Goal: Check status

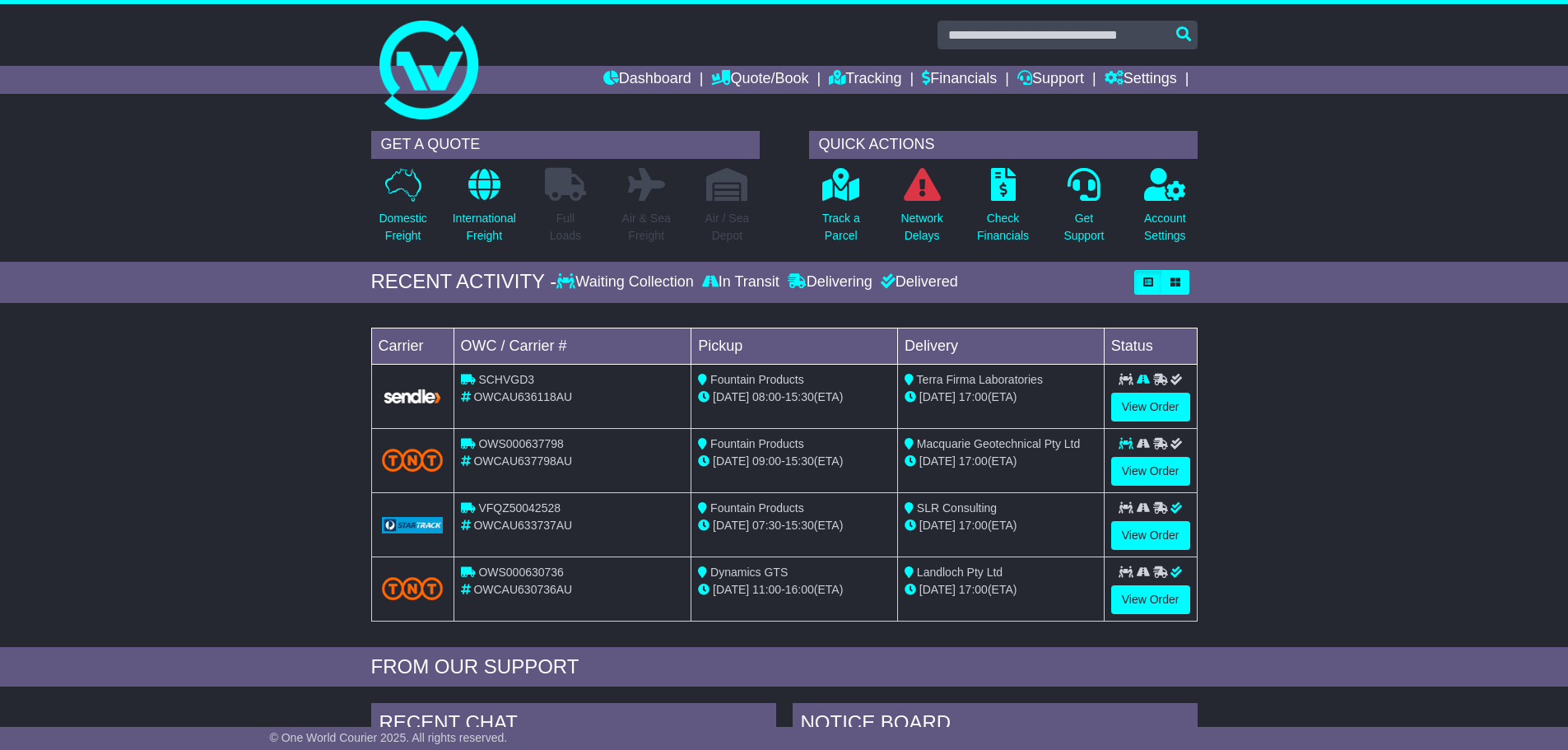
click at [209, 431] on div "Loading... No bookings found Carrier OWC / Carrier # Pickup Delivery Status SCH…" at bounding box center [784, 479] width 1568 height 336
click at [151, 414] on div "Loading... No bookings found Carrier OWC / Carrier # Pickup Delivery Status SCH…" at bounding box center [784, 479] width 1568 height 336
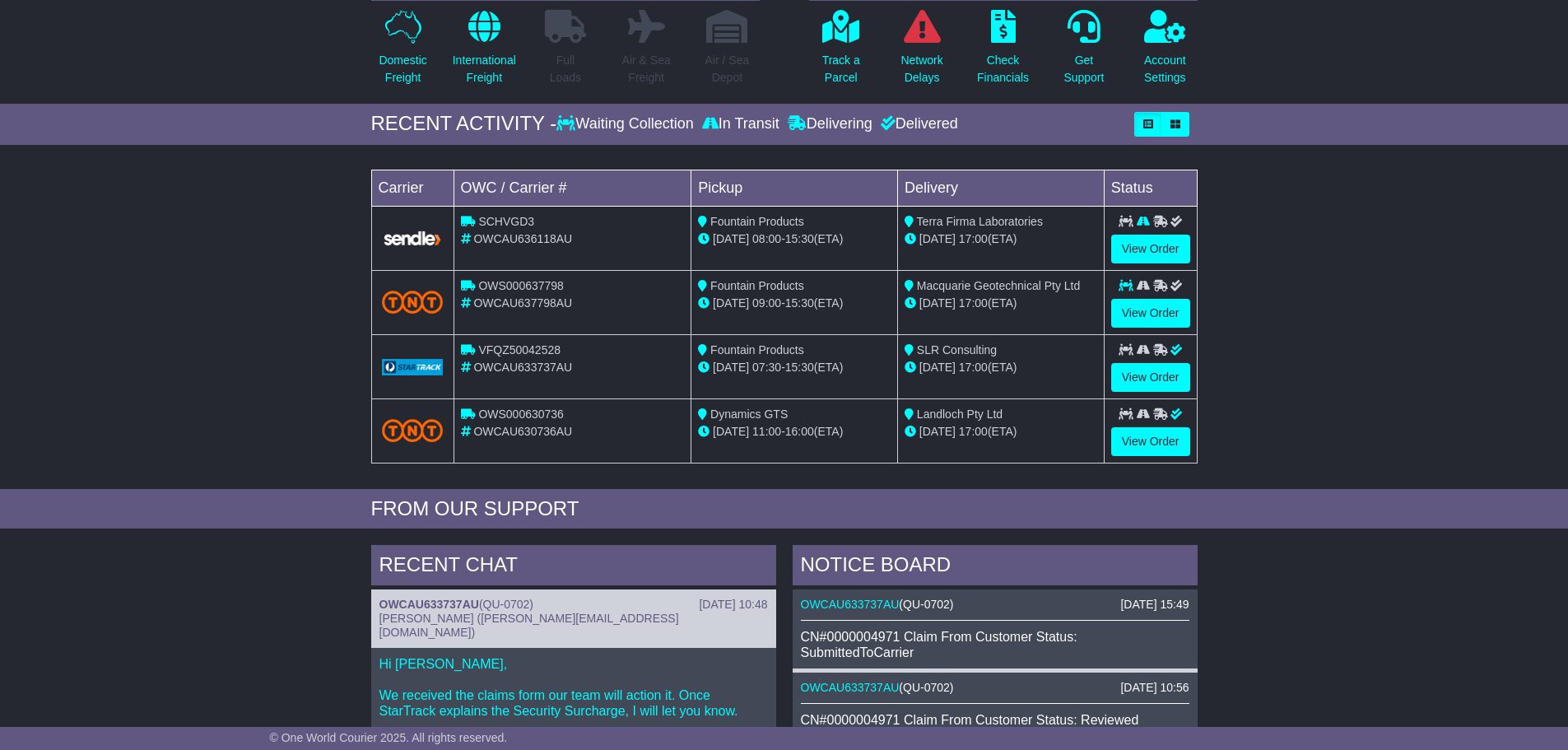
scroll to position [576, 0]
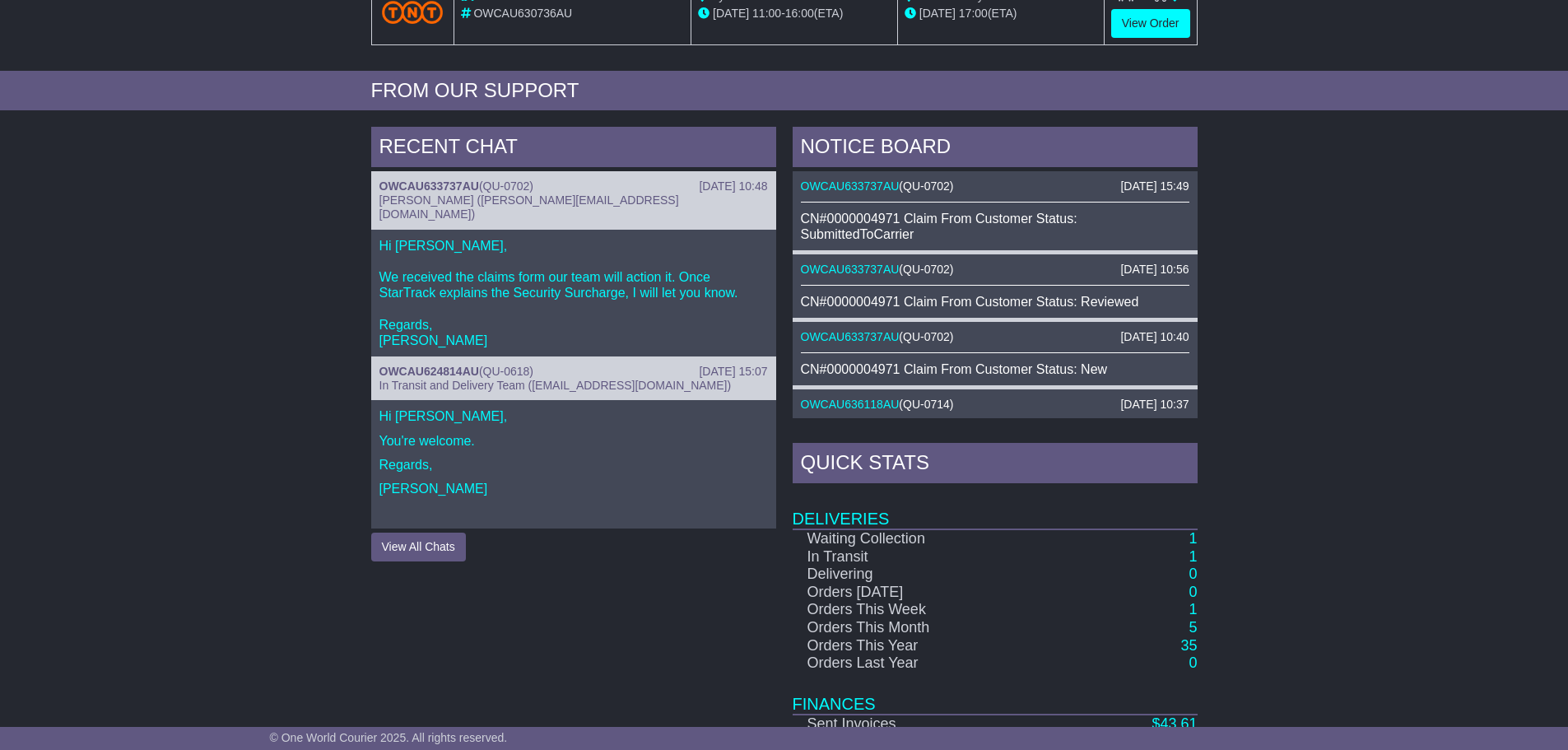
click at [266, 357] on div "RECENT CHAT [DATE] 10:48 OWCAU633737AU ( QU-0702 ) [PERSON_NAME] ([PERSON_NAME]…" at bounding box center [784, 473] width 1568 height 709
click at [867, 226] on div "CN#0000004971 Claim From Customer Status: SubmittedToCarrier" at bounding box center [995, 226] width 389 height 32
click at [1419, 302] on div "RECENT CHAT [DATE] 10:48 OWCAU633737AU ( QU-0702 ) [PERSON_NAME] ([PERSON_NAME]…" at bounding box center [784, 473] width 1568 height 709
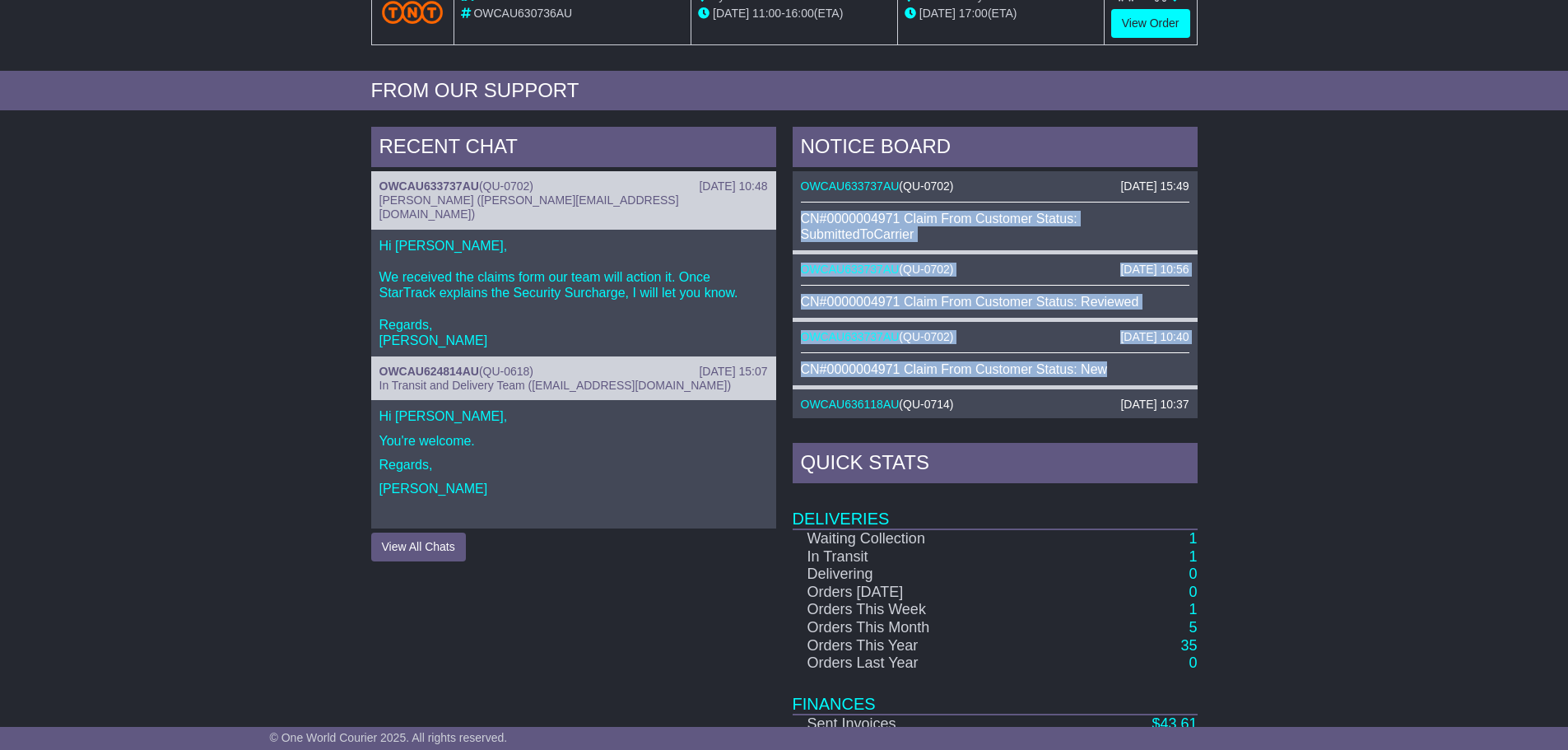
drag, startPoint x: 1198, startPoint y: 200, endPoint x: 1199, endPoint y: 376, distance: 176.0
click at [1199, 376] on div "NOTICE BOARD [DATE] 15:49 OWCAU633737AU ( QU-0702 ) CN#0000004971 Claim From Cu…" at bounding box center [995, 473] width 421 height 692
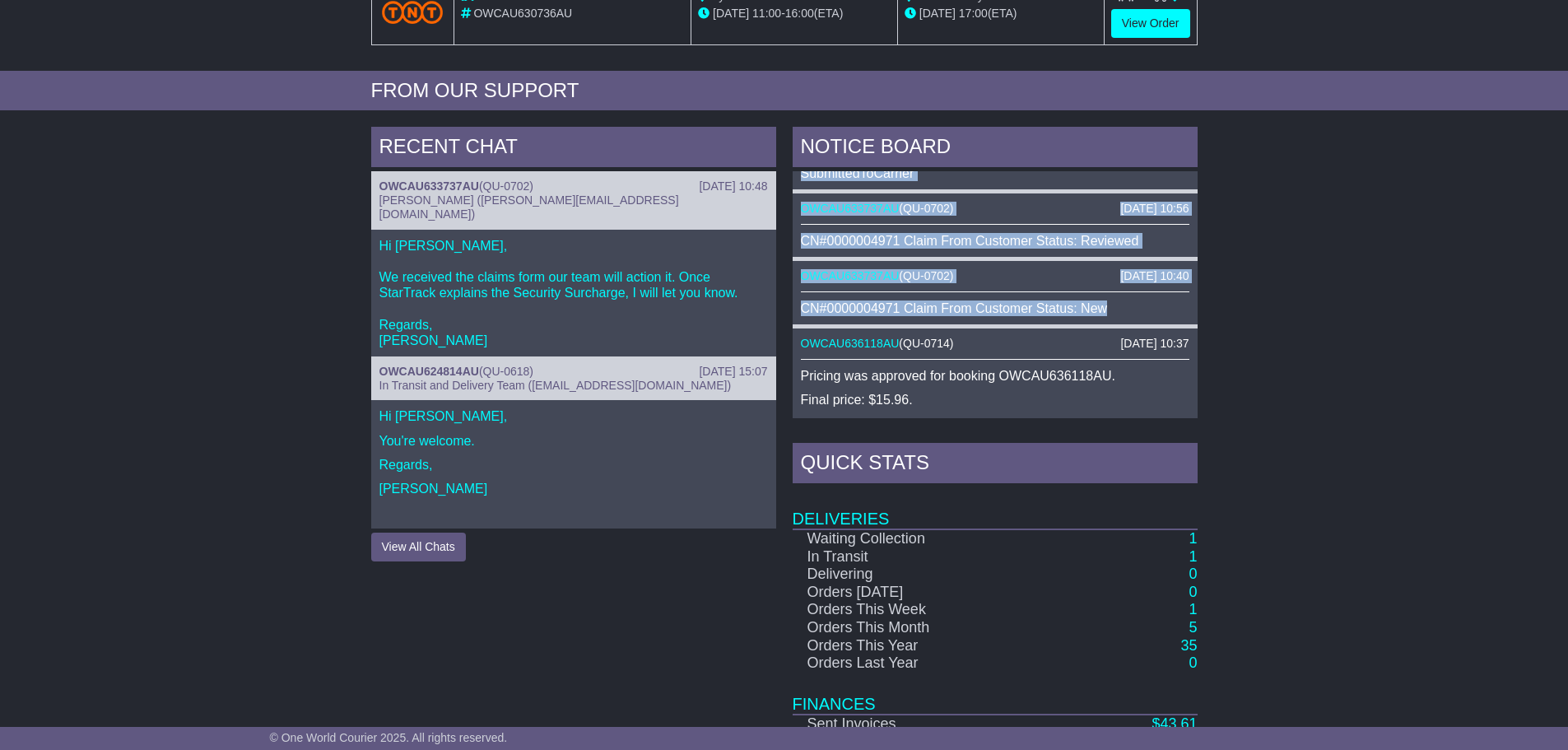
scroll to position [0, 0]
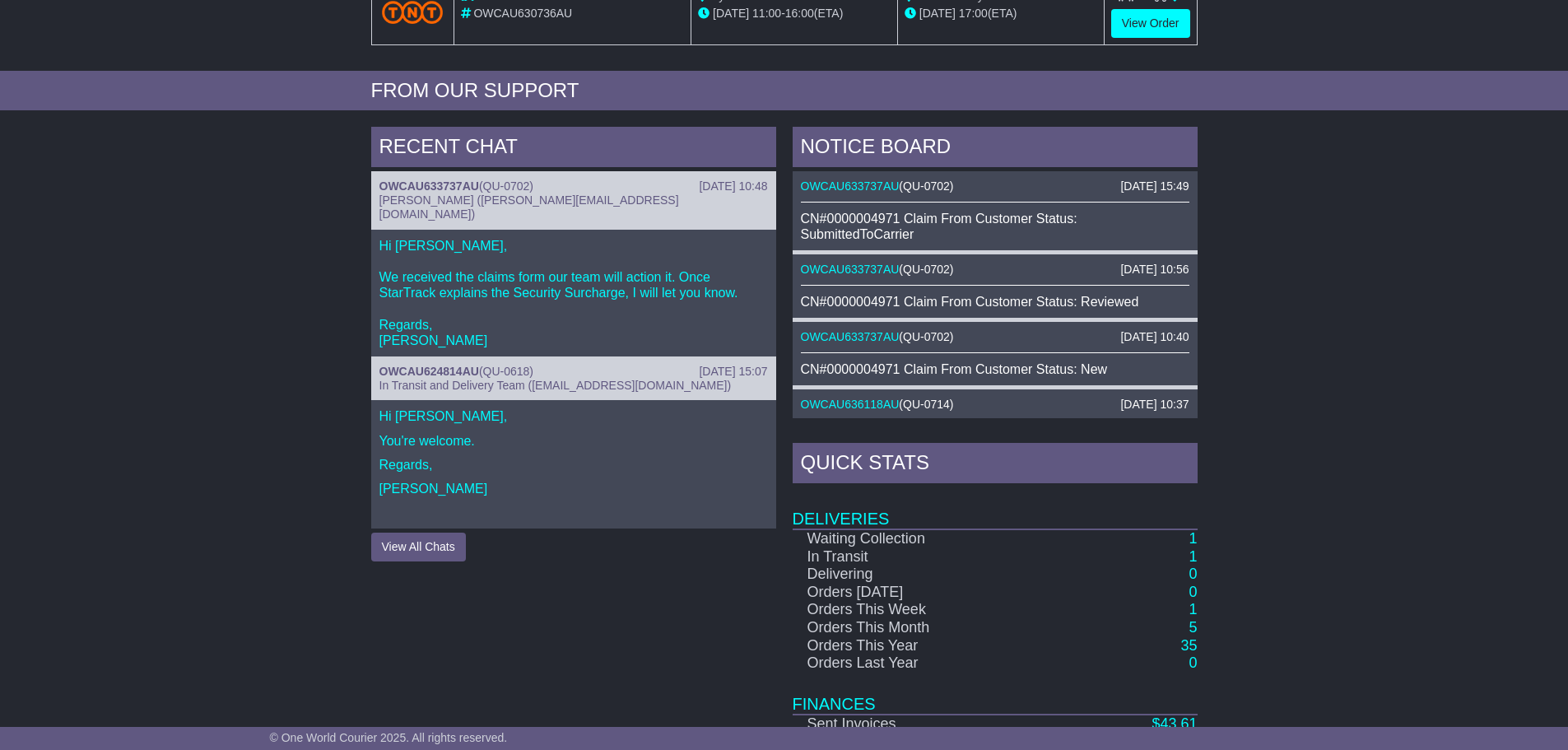
drag, startPoint x: 75, startPoint y: 252, endPoint x: 90, endPoint y: 231, distance: 25.8
click at [76, 251] on div "RECENT CHAT [DATE] 10:48 OWCAU633737AU ( QU-0702 ) [PERSON_NAME] ([PERSON_NAME]…" at bounding box center [784, 473] width 1568 height 709
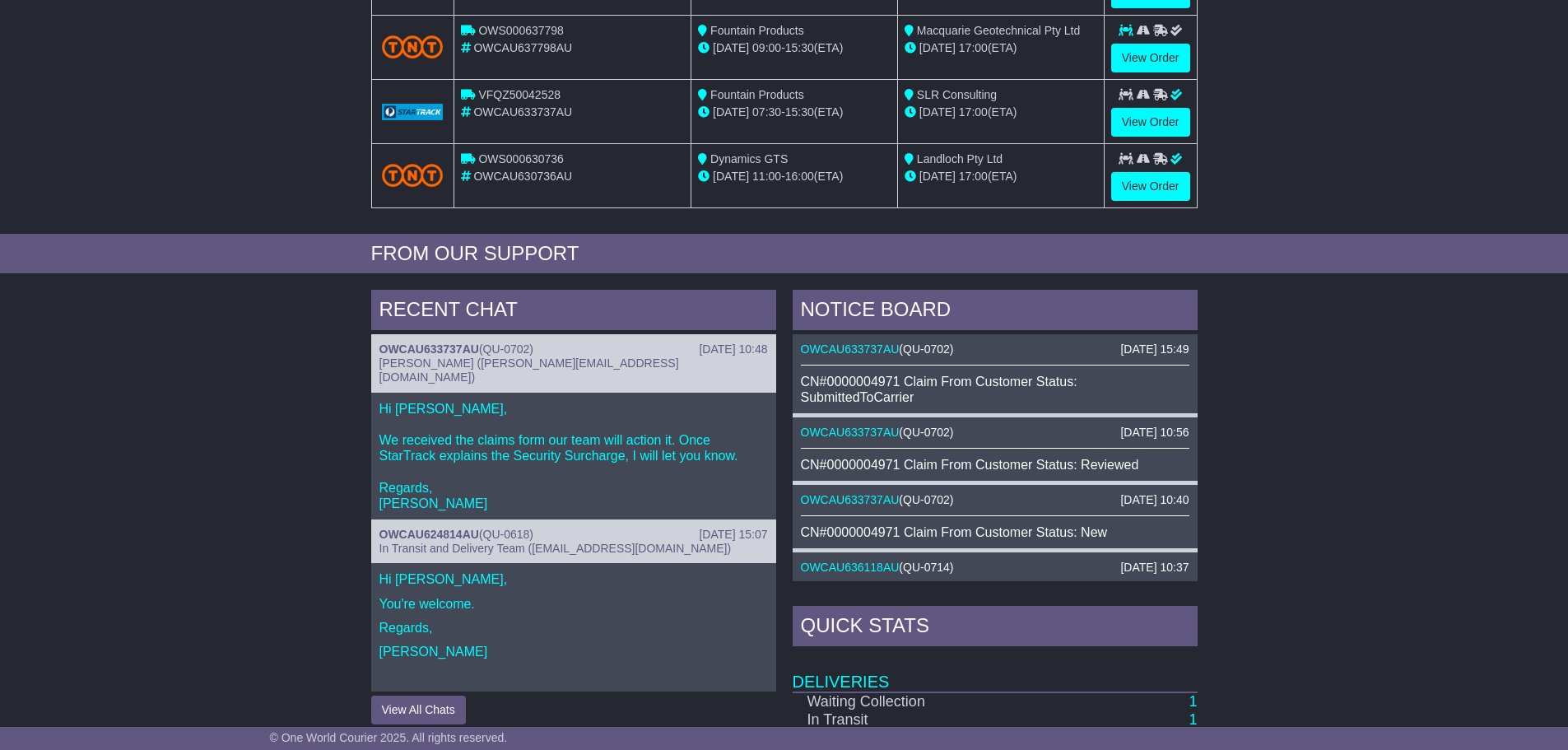
scroll to position [412, 0]
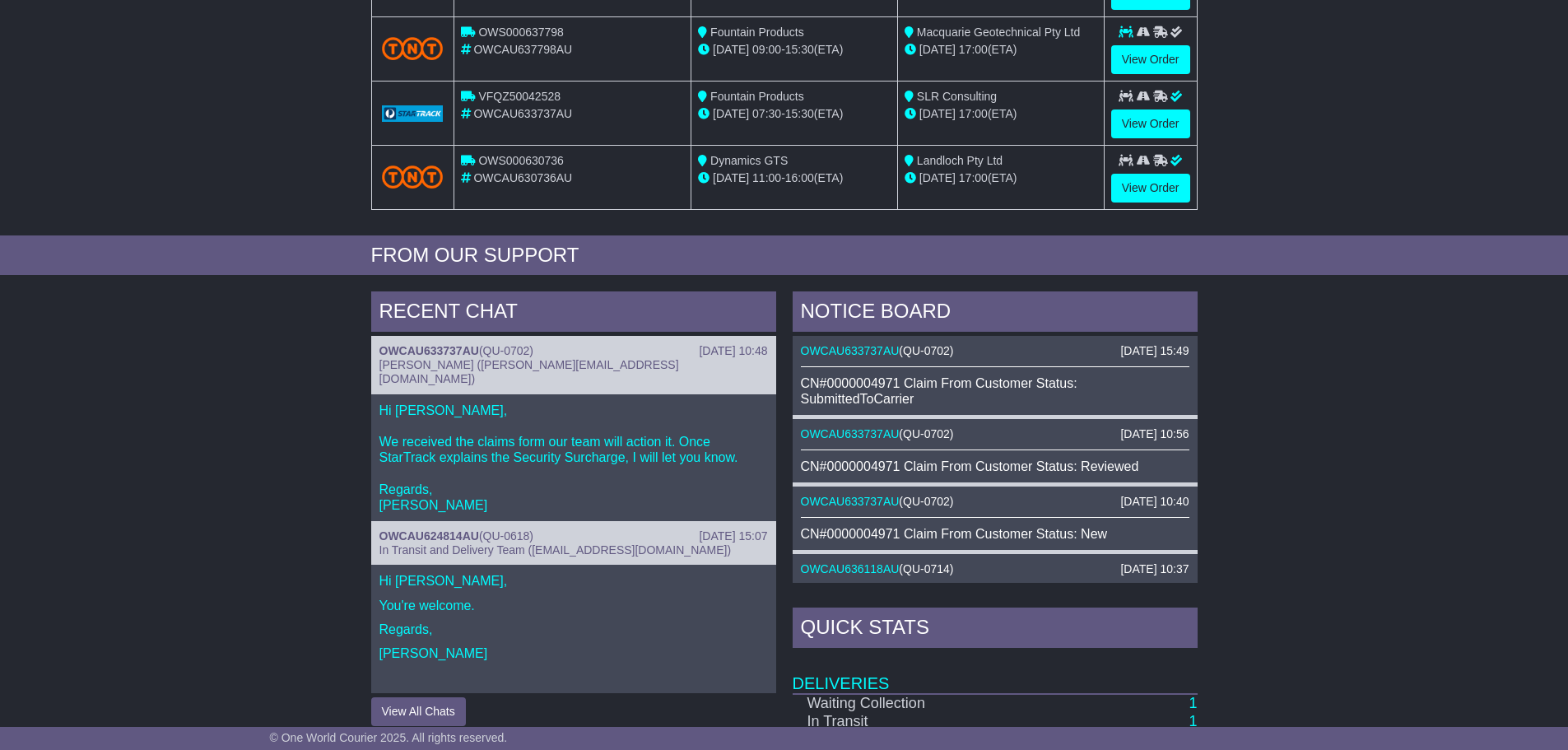
click at [1339, 375] on div "RECENT CHAT [DATE] 10:48 OWCAU633737AU ( QU-0702 ) [PERSON_NAME] ([PERSON_NAME]…" at bounding box center [784, 638] width 1568 height 709
click at [191, 440] on div "RECENT CHAT [DATE] 10:48 OWCAU633737AU ( QU-0702 ) [PERSON_NAME] ([PERSON_NAME]…" at bounding box center [784, 638] width 1568 height 709
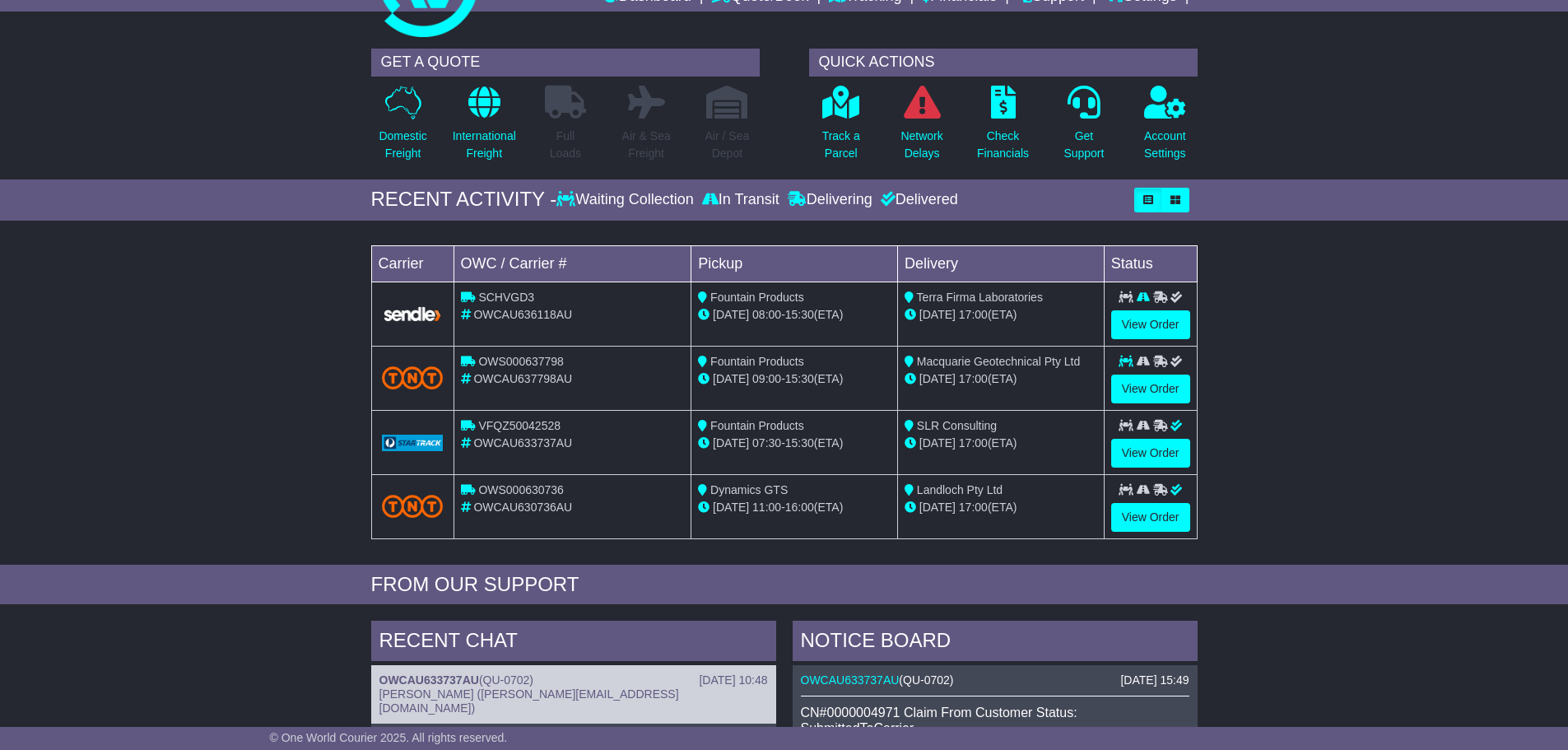
scroll to position [0, 0]
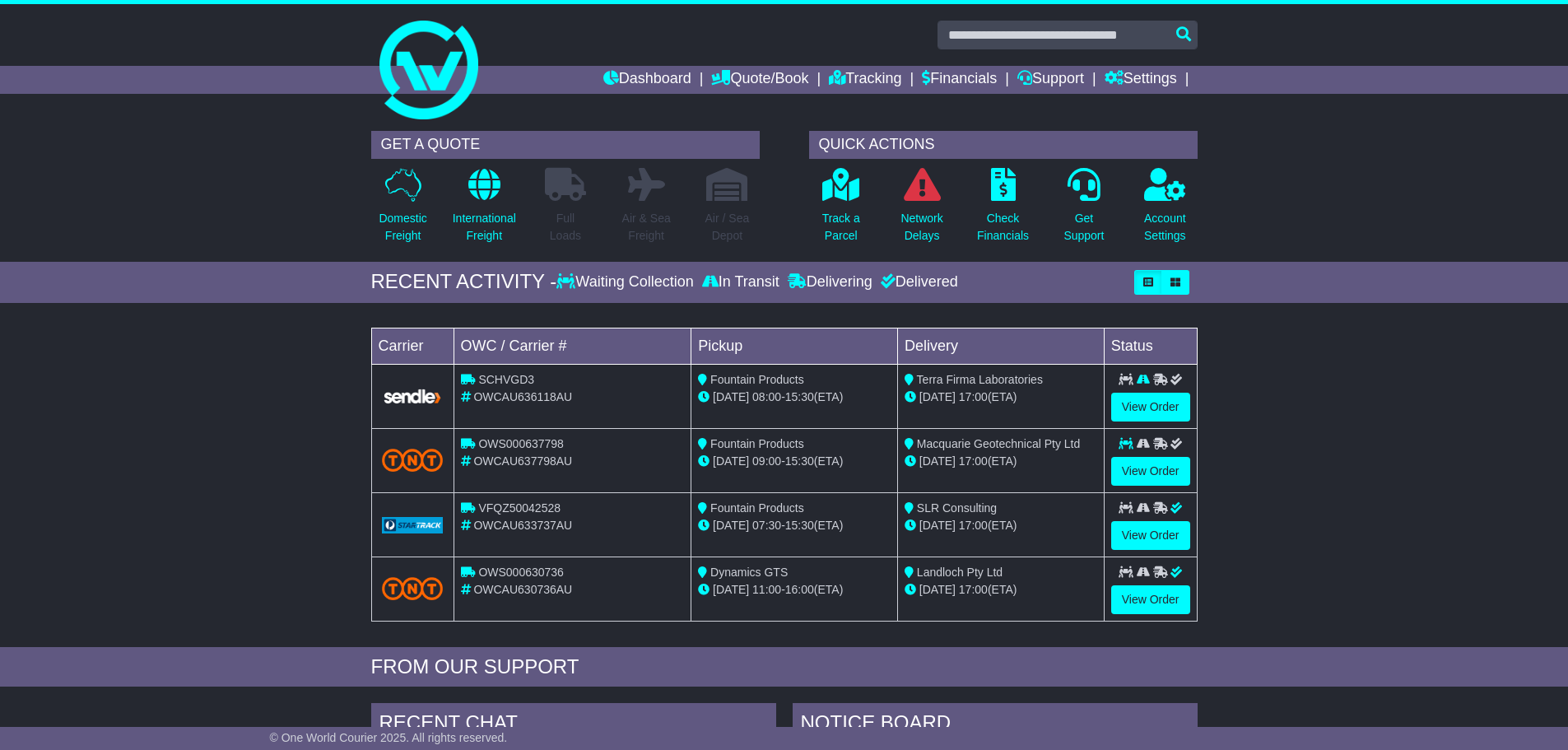
click at [137, 311] on div "Loading... No bookings found Carrier OWC / Carrier # Pickup Delivery Status SCH…" at bounding box center [784, 479] width 1568 height 336
